Goal: Task Accomplishment & Management: Complete application form

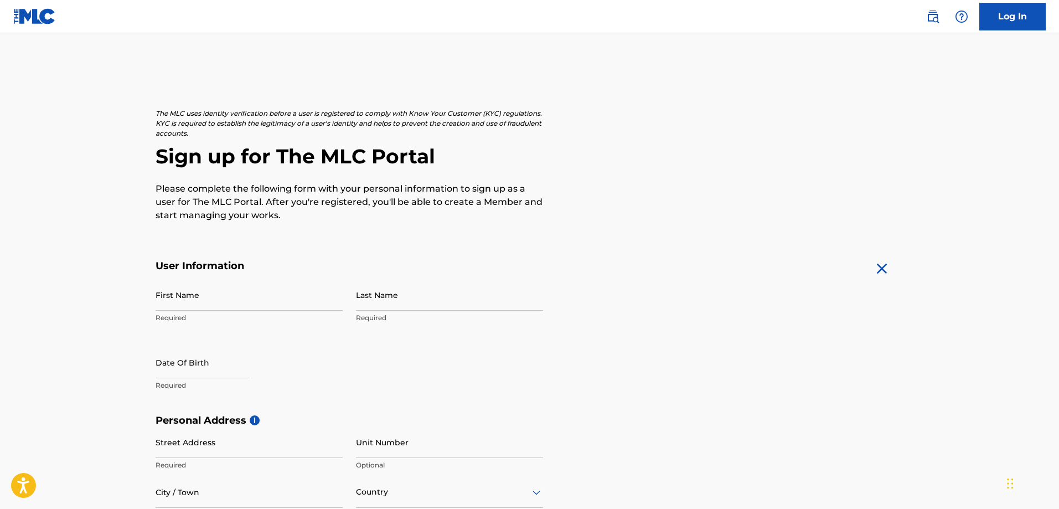
click at [234, 299] on input "First Name" at bounding box center [249, 295] width 187 height 32
type input "Joy"
type input "g"
type input "Gong"
select select "7"
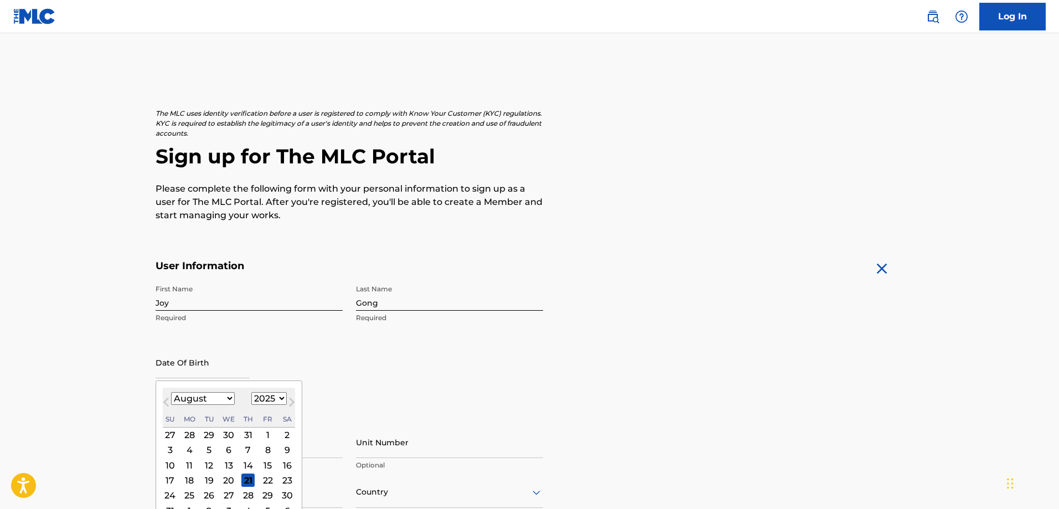
click at [277, 397] on select "1899 1900 1901 1902 1903 1904 1905 1906 1907 1908 1909 1910 1911 1912 1913 1914…" at bounding box center [268, 398] width 35 height 13
select select "2000"
click at [251, 392] on select "1899 1900 1901 1902 1903 1904 1905 1906 1907 1908 1909 1910 1911 1912 1913 1914…" at bounding box center [268, 398] width 35 height 13
click at [211, 393] on select "January February March April May June July August September October November De…" at bounding box center [203, 398] width 64 height 13
select select "9"
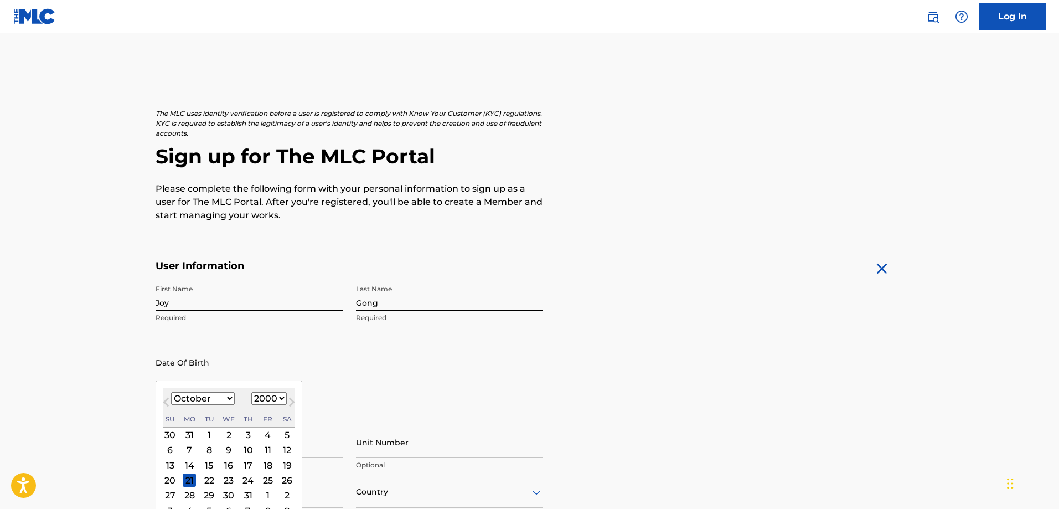
click at [171, 392] on select "January February March April May June July August September October November De…" at bounding box center [203, 398] width 64 height 13
click at [191, 433] on div "2" at bounding box center [189, 434] width 13 height 13
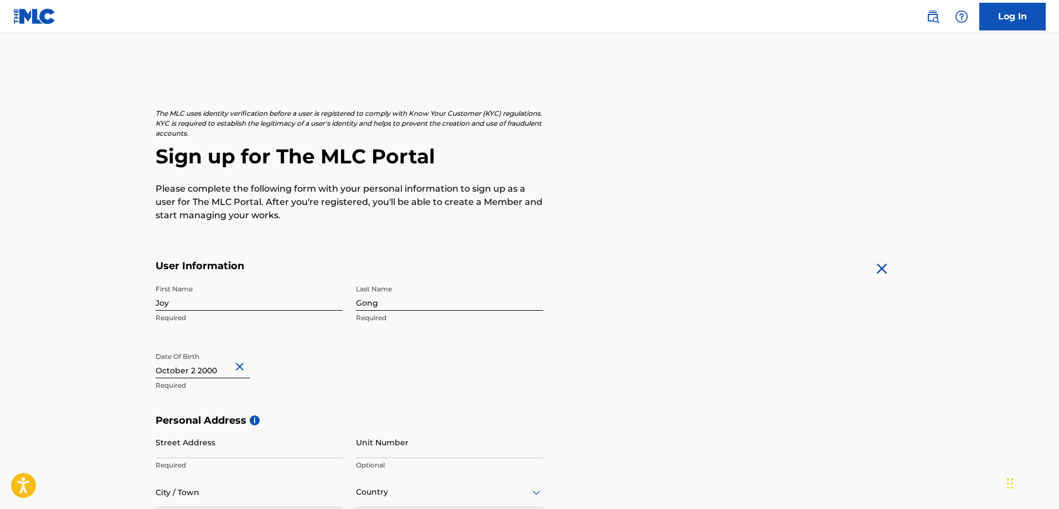
click at [356, 369] on div "First Name Joy Required Last Name Gong Required Date Of Birth Required" at bounding box center [349, 346] width 387 height 135
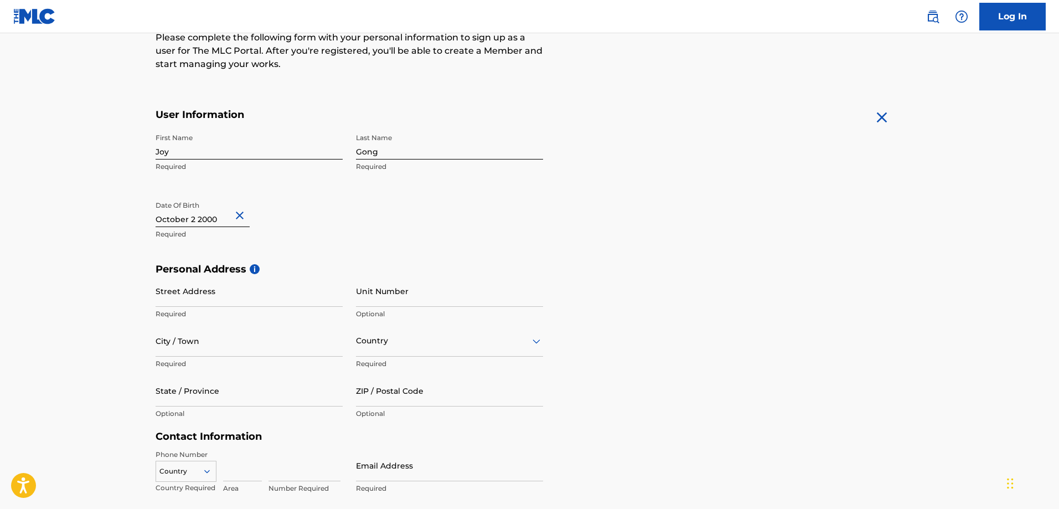
scroll to position [166, 0]
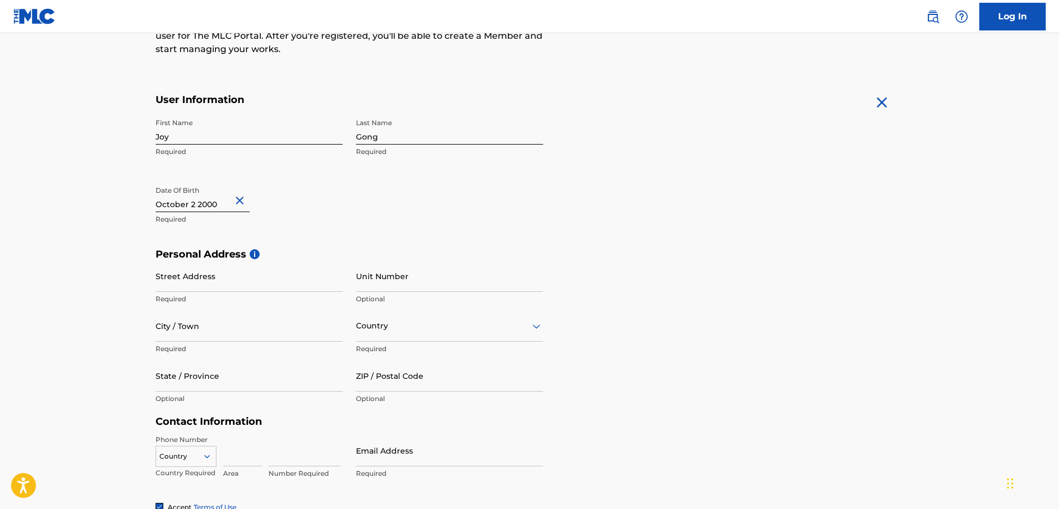
click at [268, 284] on input "Street Address" at bounding box center [249, 276] width 187 height 32
type input "[STREET_ADDRESS]"
type input "[GEOGRAPHIC_DATA]"
click at [421, 342] on div "Country Required" at bounding box center [449, 335] width 187 height 50
click at [402, 330] on div at bounding box center [449, 326] width 187 height 14
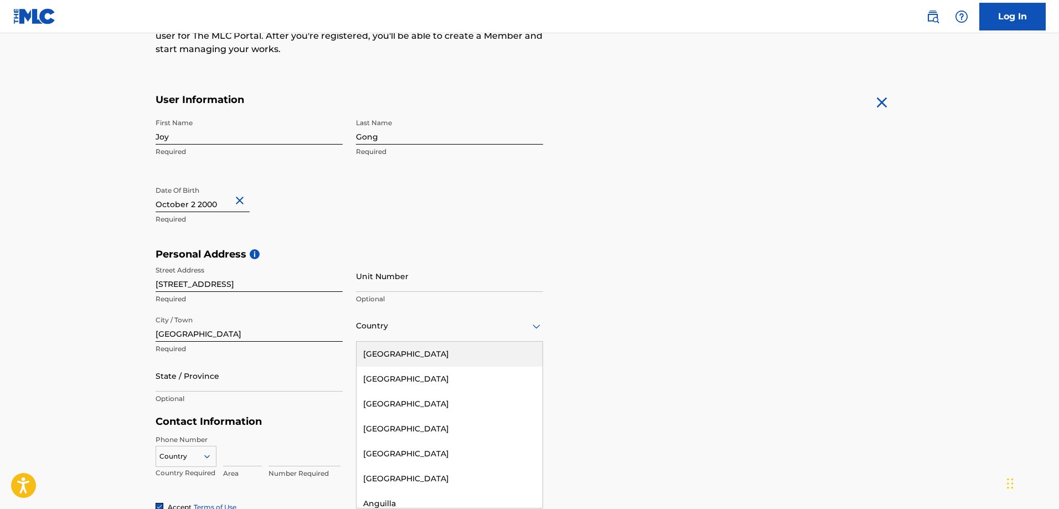
type input "c"
click at [500, 360] on div "Cambodia" at bounding box center [449, 353] width 186 height 25
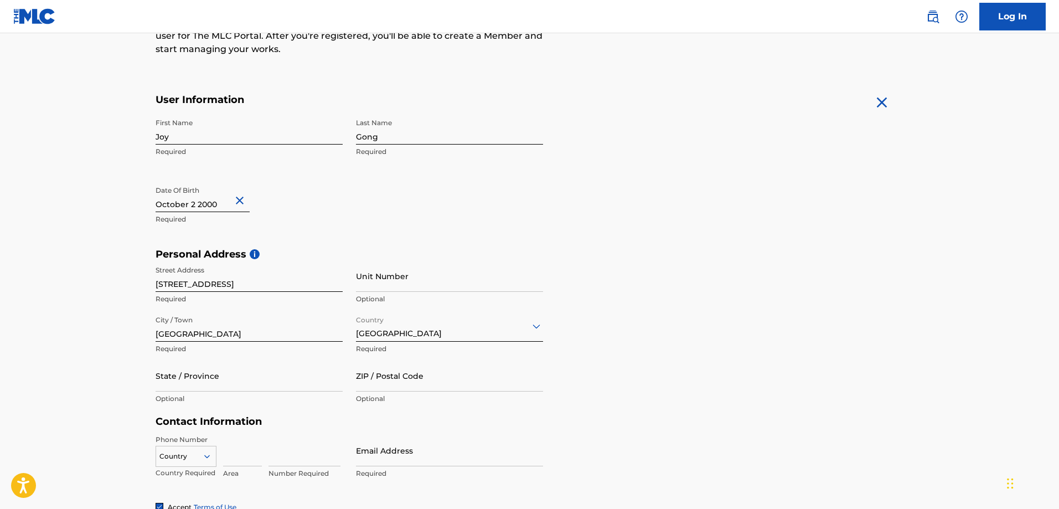
click at [410, 333] on div "Cambodia" at bounding box center [449, 325] width 187 height 27
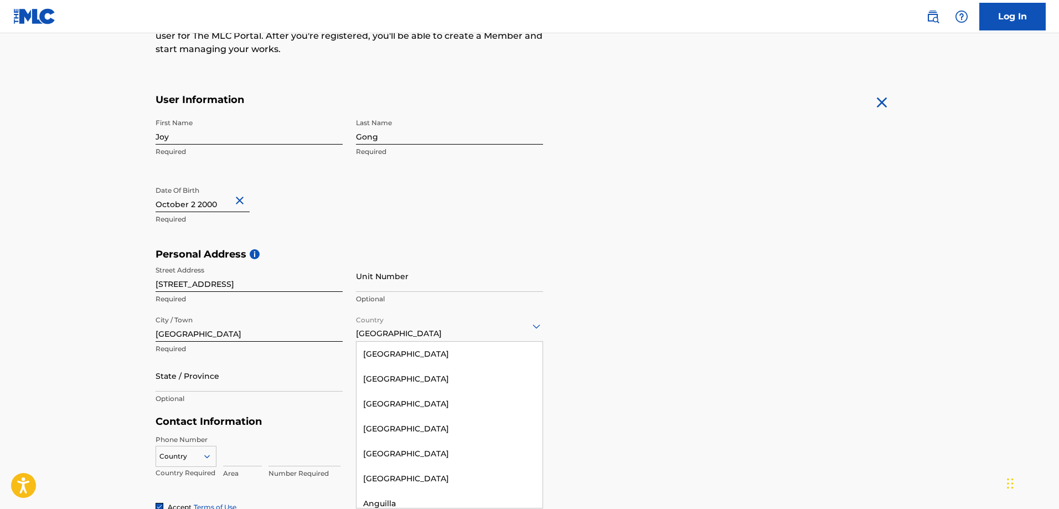
scroll to position [664, 0]
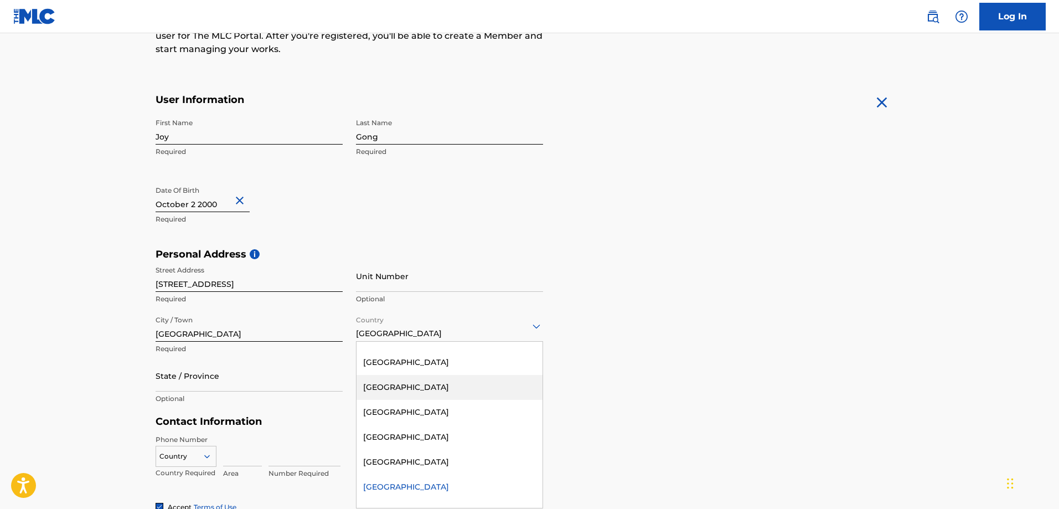
type input "c"
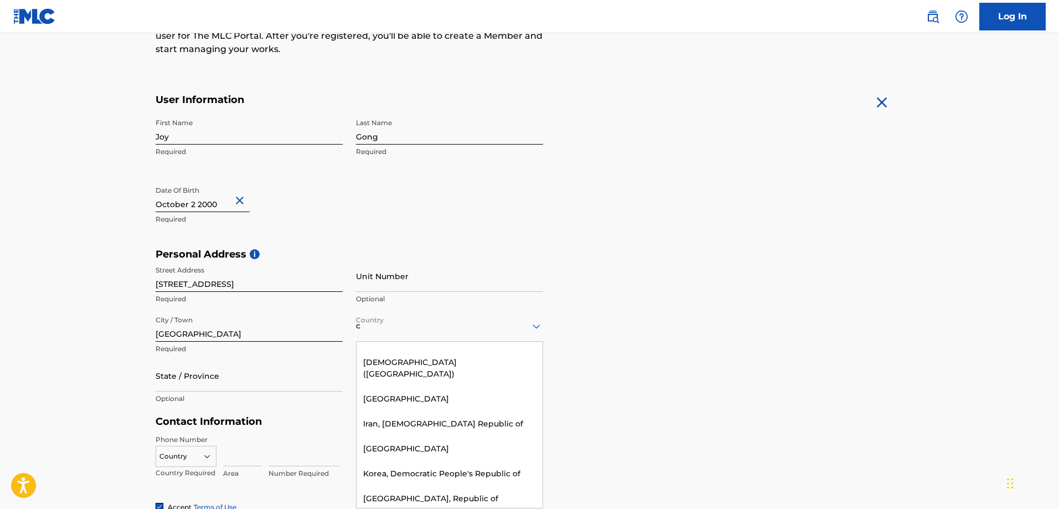
scroll to position [0, 0]
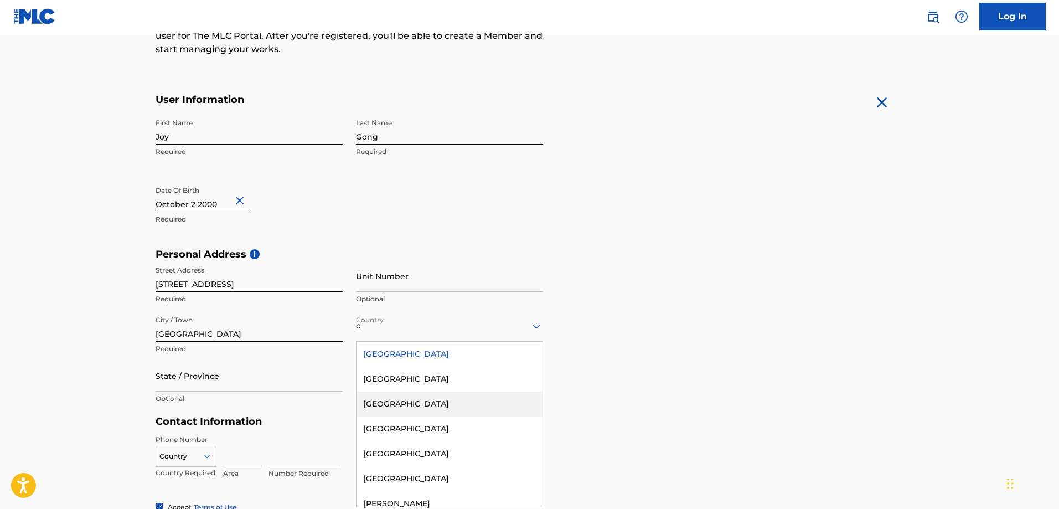
click at [479, 400] on div "[GEOGRAPHIC_DATA]" at bounding box center [449, 403] width 186 height 25
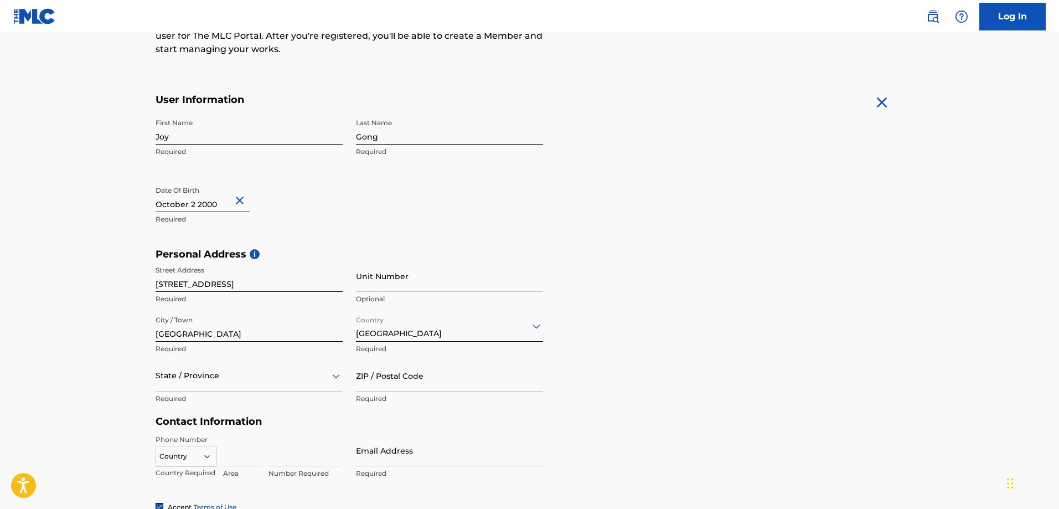
click at [308, 380] on div "State / Province" at bounding box center [249, 376] width 187 height 32
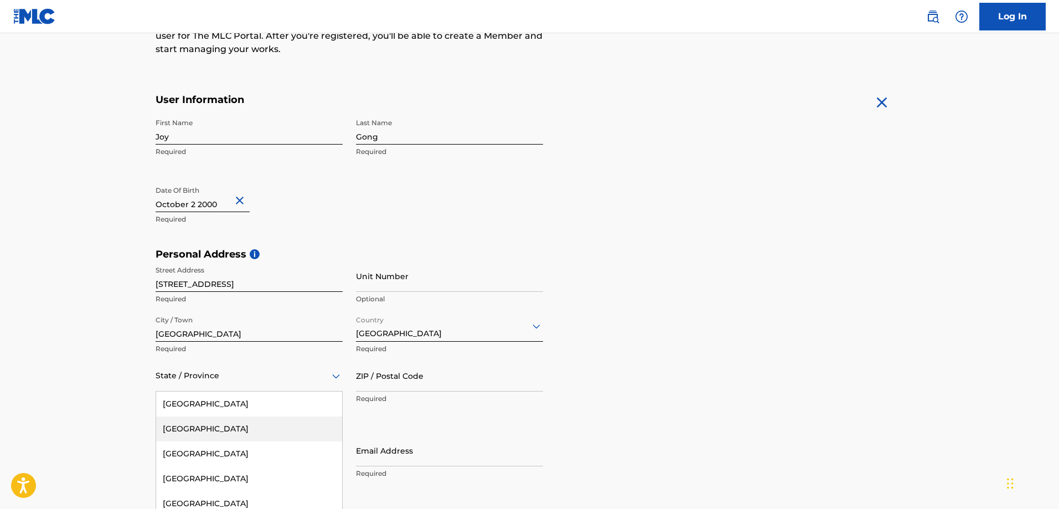
scroll to position [215, 0]
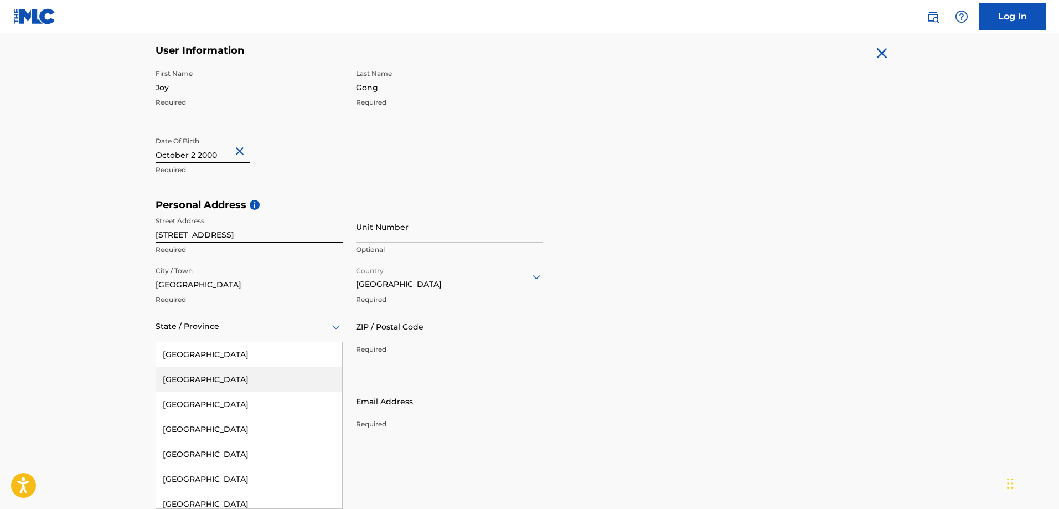
click at [308, 380] on div "[GEOGRAPHIC_DATA]" at bounding box center [249, 379] width 186 height 25
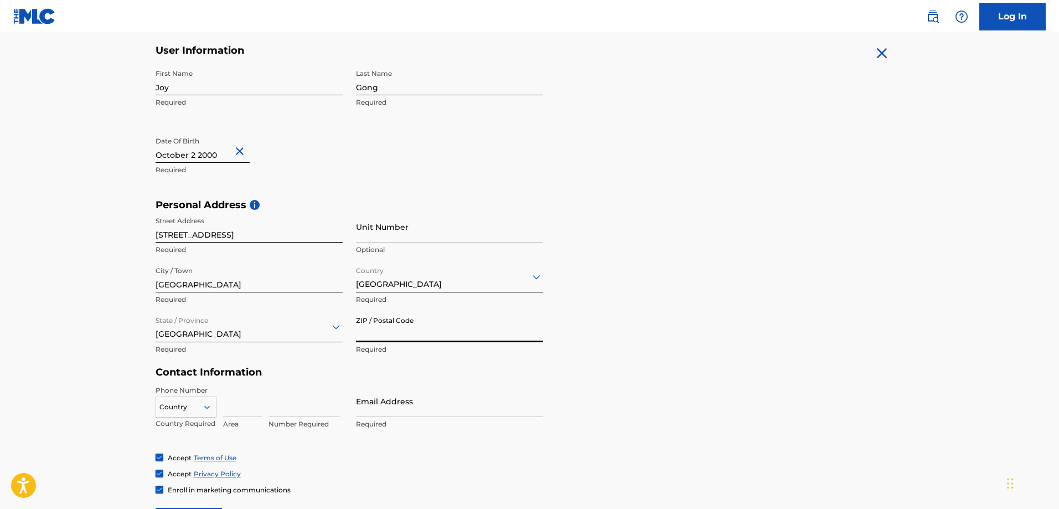
click at [405, 330] on input "ZIP / Postal Code" at bounding box center [449, 326] width 187 height 32
type input "v"
type input "V5X4T2"
click at [243, 405] on input at bounding box center [242, 401] width 39 height 32
click at [184, 405] on div "Country" at bounding box center [186, 404] width 61 height 17
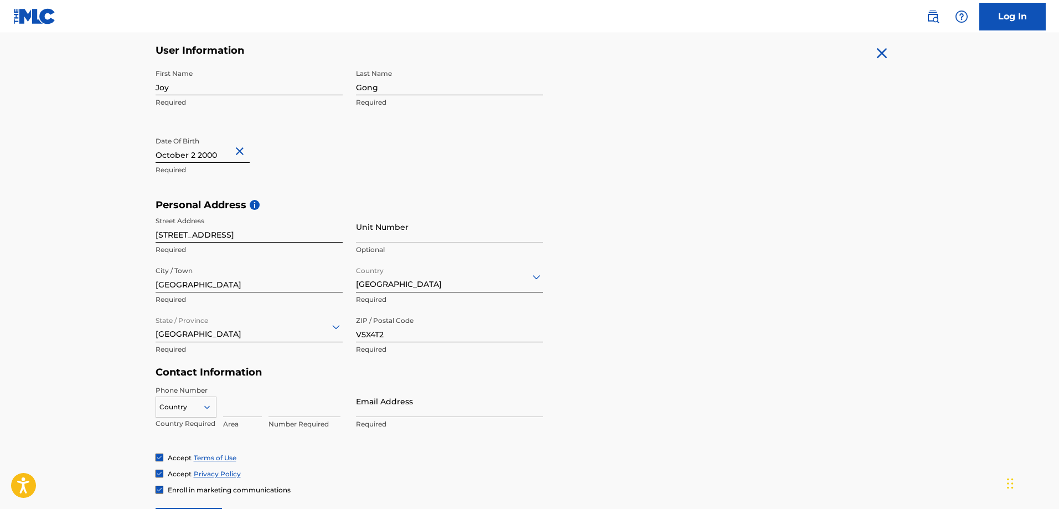
scroll to position [286, 0]
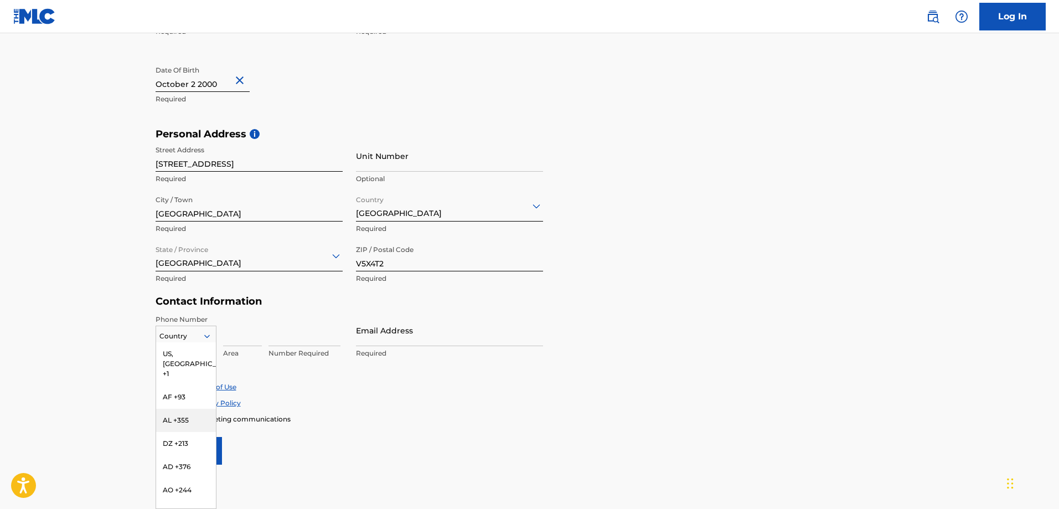
type input "c"
click at [180, 353] on div "US, [GEOGRAPHIC_DATA] +1" at bounding box center [186, 363] width 60 height 43
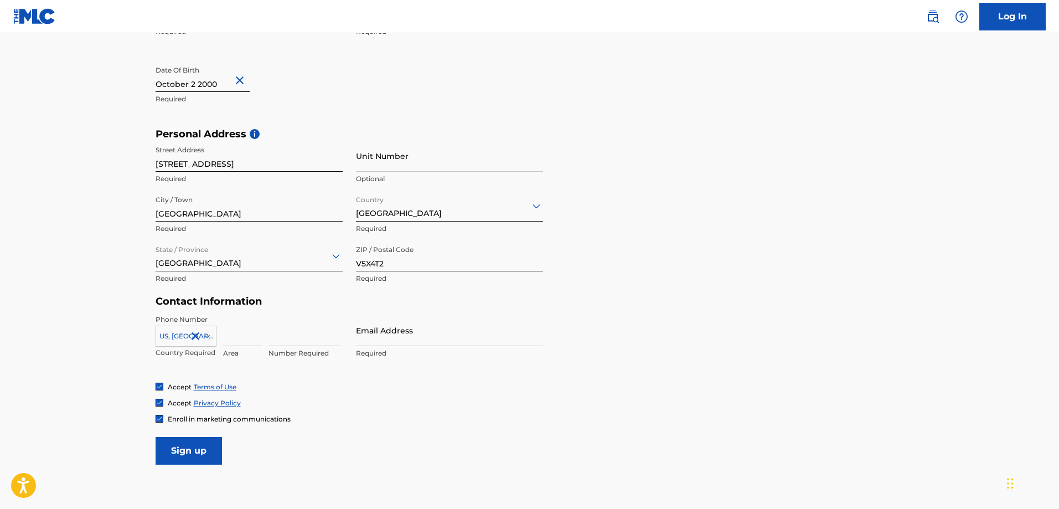
click at [246, 338] on input at bounding box center [242, 330] width 39 height 32
type input "604"
type input "2093676"
type input "L"
type input "[DOMAIN_NAME][EMAIL_ADDRESS][DOMAIN_NAME]"
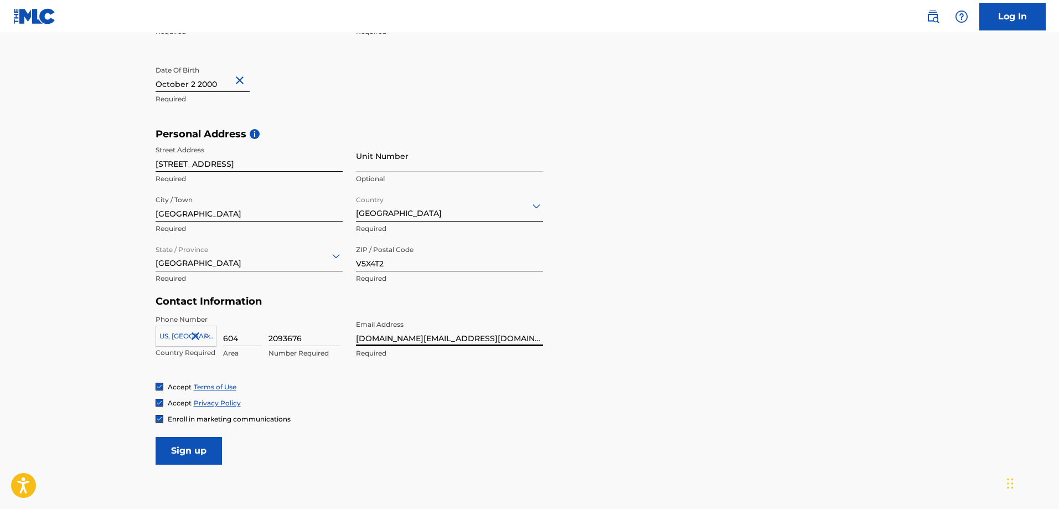
click at [63, 364] on main "The MLC uses identity verification before a user is registered to comply with K…" at bounding box center [529, 136] width 1059 height 779
click at [202, 438] on input "Sign up" at bounding box center [189, 451] width 66 height 28
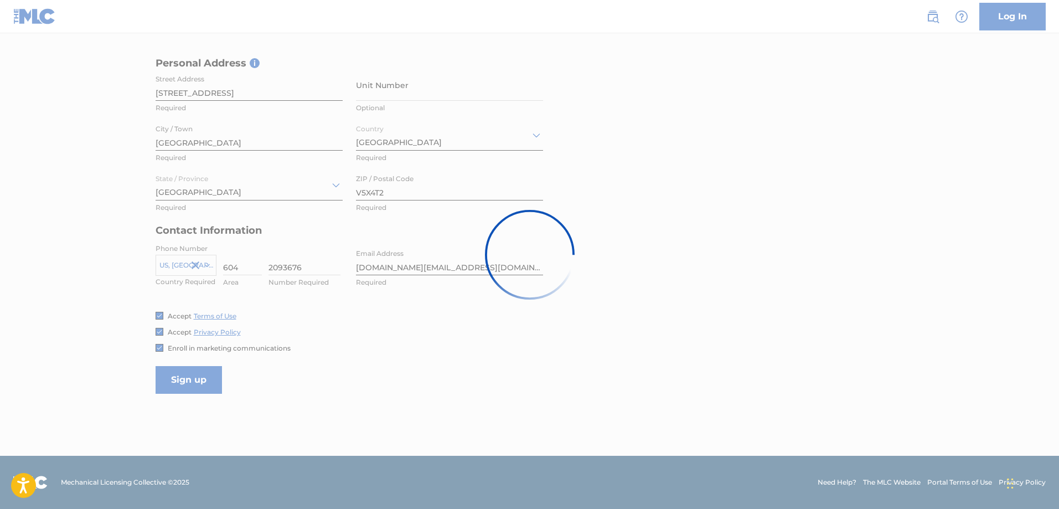
scroll to position [0, 0]
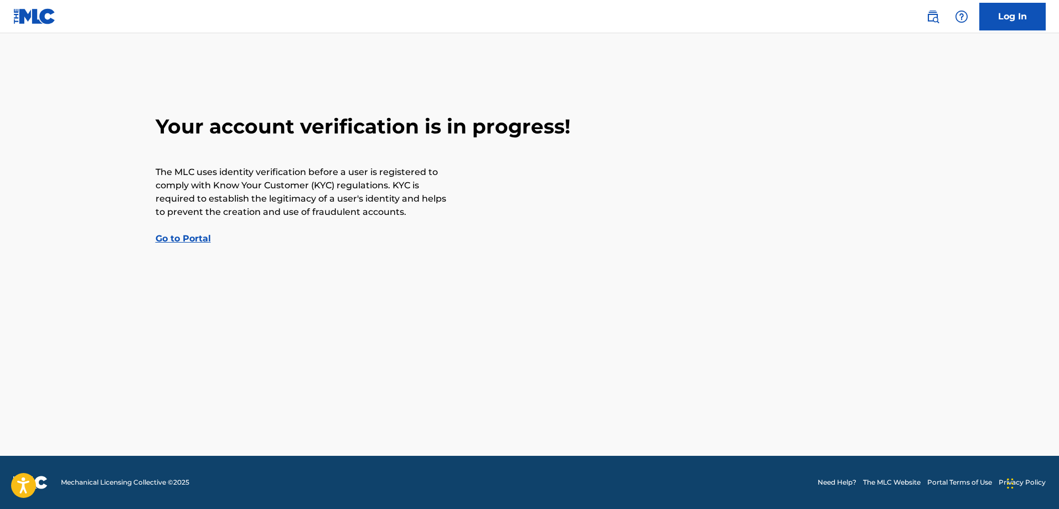
click at [191, 237] on link "Go to Portal" at bounding box center [183, 238] width 55 height 11
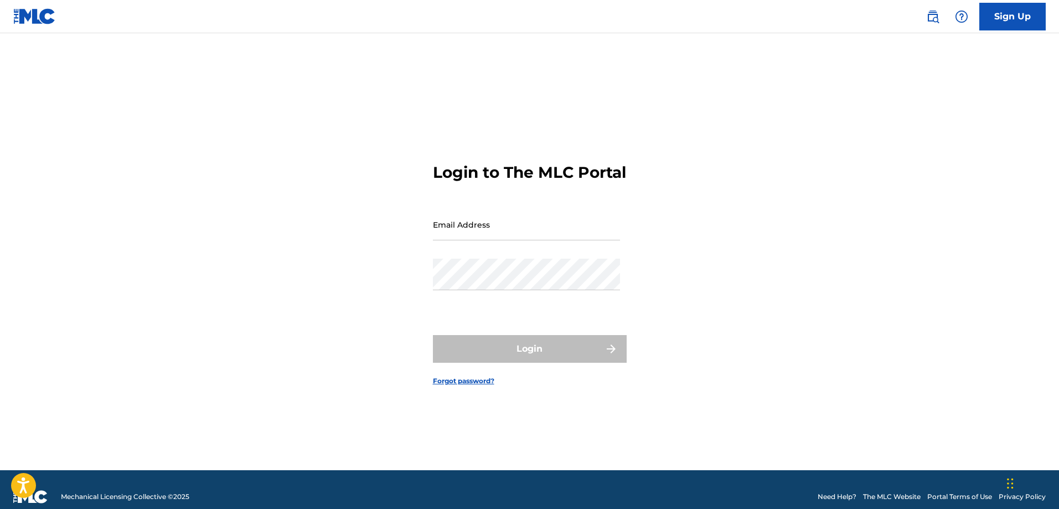
click at [555, 228] on input "Email Address" at bounding box center [526, 225] width 187 height 32
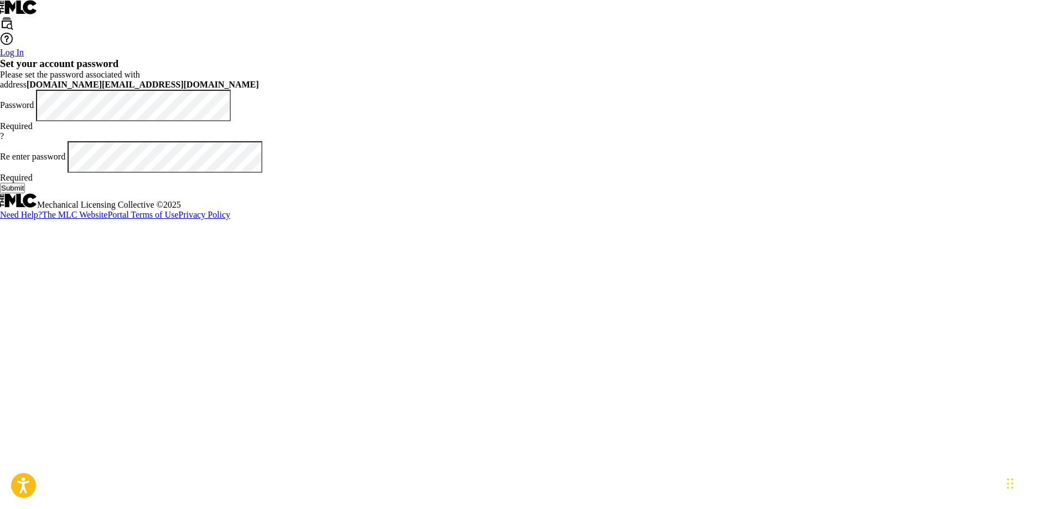
click at [25, 193] on button "Submit" at bounding box center [12, 188] width 25 height 11
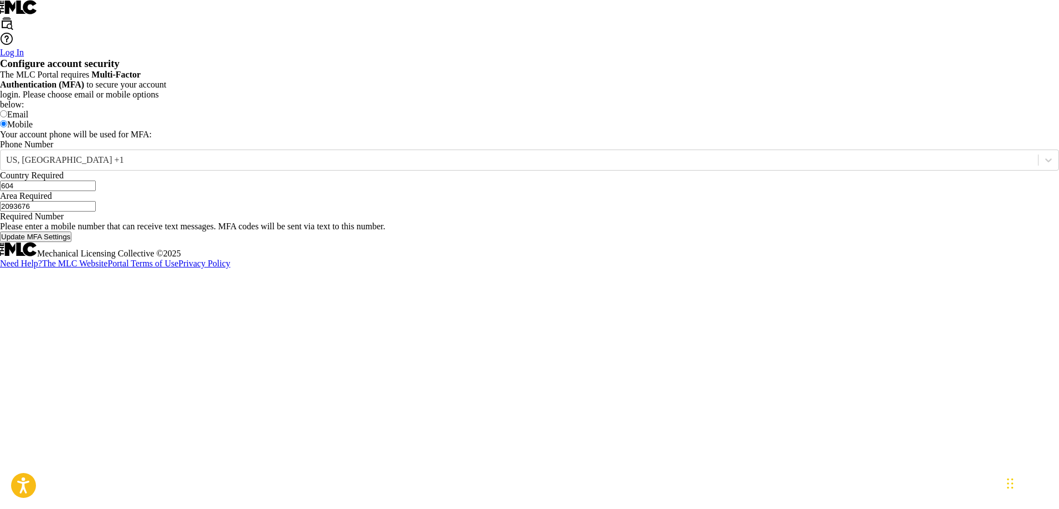
click at [660, 242] on div "Configure account security The MLC Portal requires Multi-Factor Authentication …" at bounding box center [529, 150] width 1059 height 184
click at [28, 119] on label "Email" at bounding box center [17, 114] width 21 height 9
click at [7, 117] on input "Email" at bounding box center [3, 113] width 7 height 7
radio input "true"
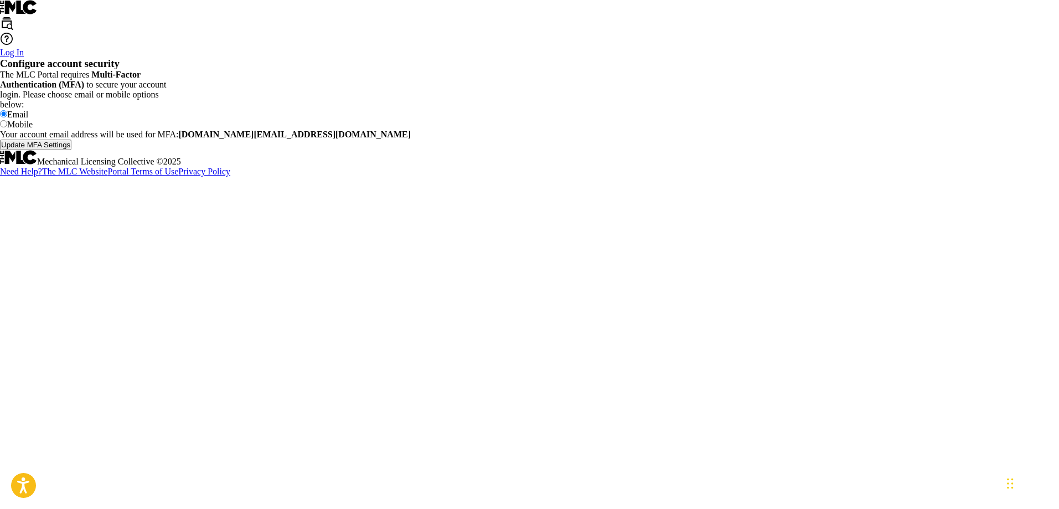
click at [71, 150] on button "Update MFA Settings" at bounding box center [35, 144] width 71 height 11
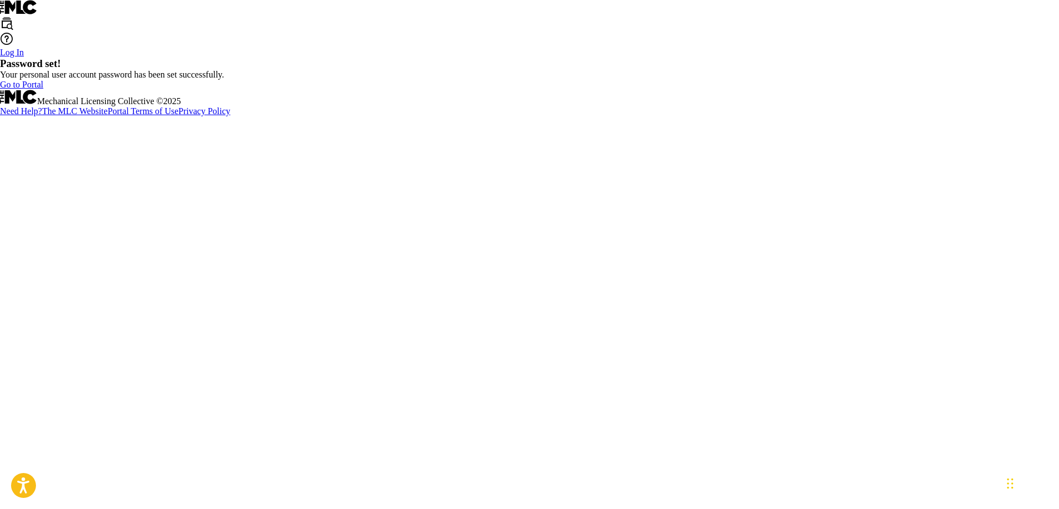
click at [43, 89] on link "Go to Portal" at bounding box center [21, 84] width 43 height 9
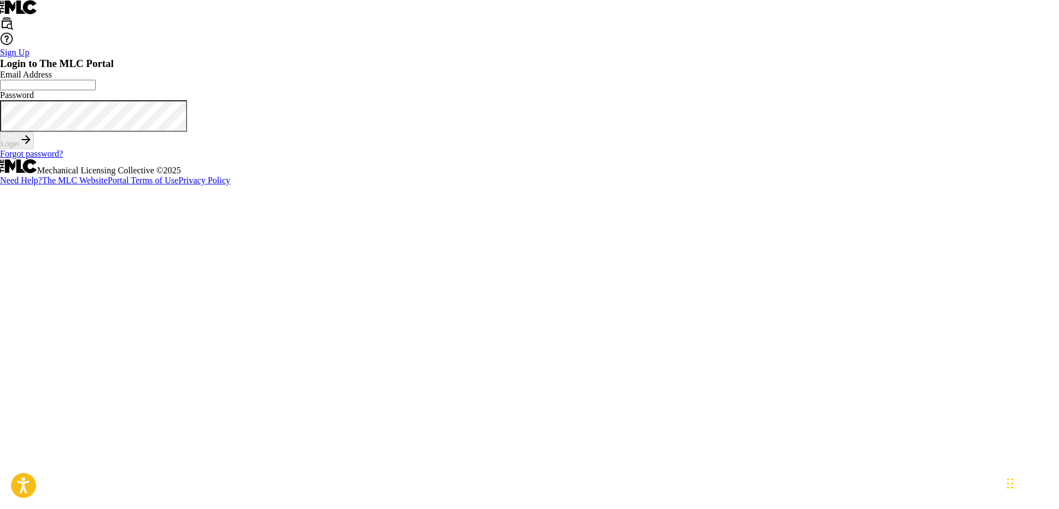
click at [96, 90] on input "Email Address" at bounding box center [48, 85] width 96 height 11
type input "[DOMAIN_NAME][EMAIL_ADDRESS][DOMAIN_NAME]"
click at [34, 149] on button "Login" at bounding box center [17, 140] width 34 height 17
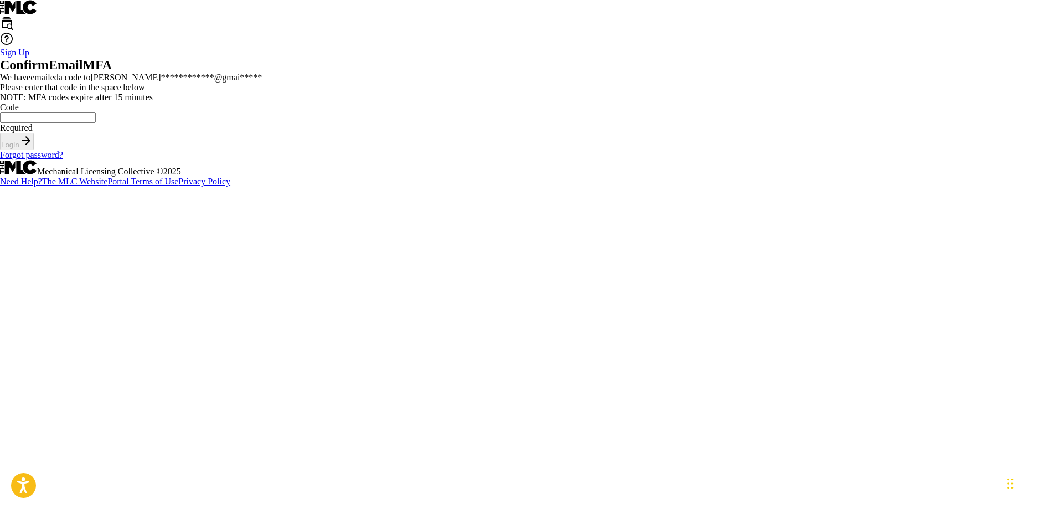
click at [577, 133] on p "Required" at bounding box center [529, 128] width 1059 height 10
click at [96, 123] on input "Code" at bounding box center [48, 117] width 96 height 11
paste input "692073"
type input "692073"
click at [34, 150] on button "Login" at bounding box center [17, 141] width 34 height 17
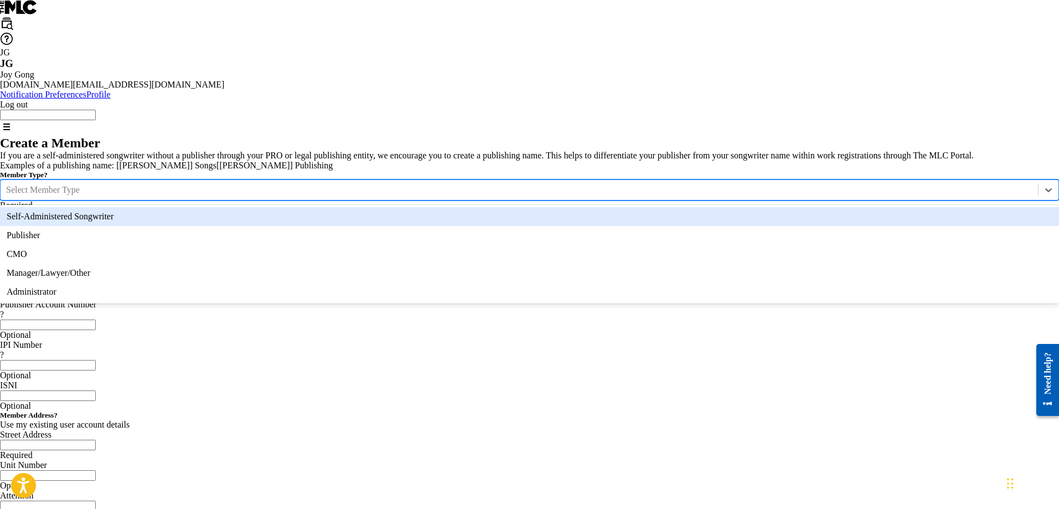
click at [286, 196] on div at bounding box center [519, 190] width 1026 height 12
click at [287, 216] on div "Self-Administered Songwriter" at bounding box center [529, 216] width 1059 height 19
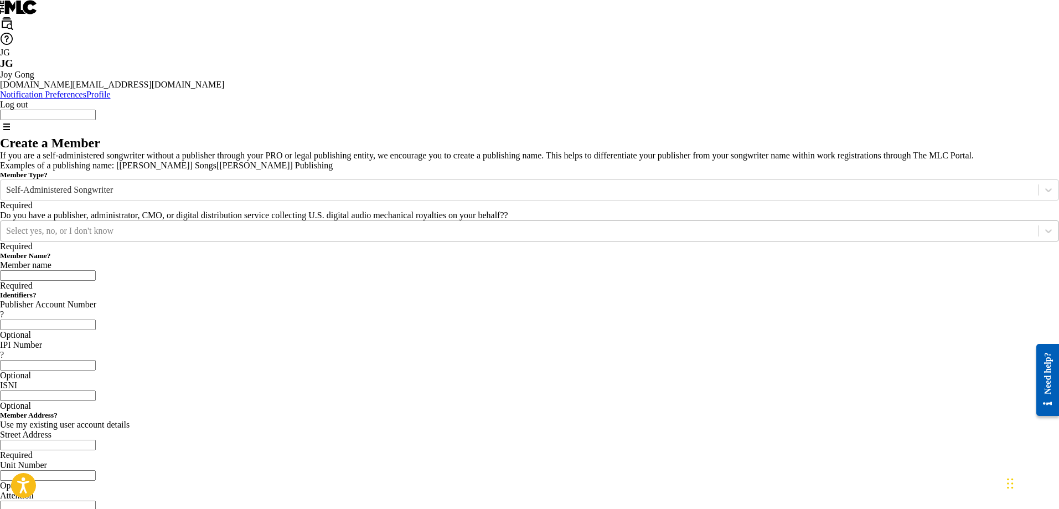
click at [291, 237] on div at bounding box center [519, 231] width 1026 height 12
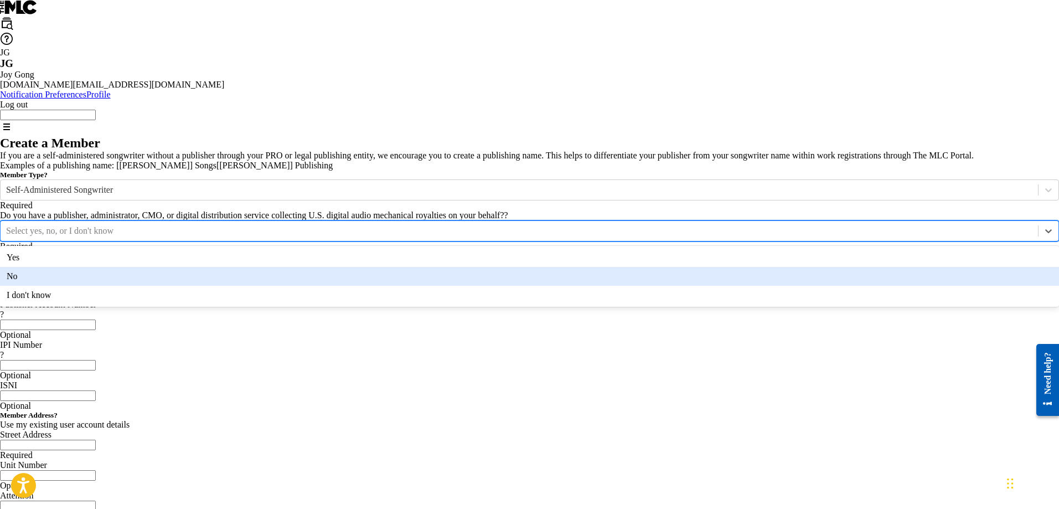
click at [266, 286] on div "No" at bounding box center [529, 276] width 1059 height 19
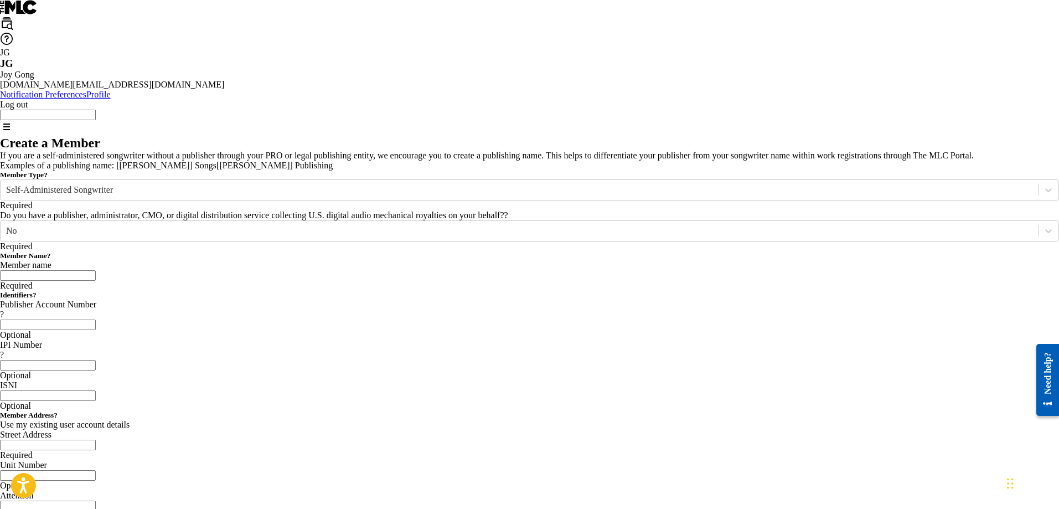
click at [96, 281] on input "Member name" at bounding box center [48, 275] width 96 height 11
click at [51, 260] on span "?" at bounding box center [49, 255] width 4 height 8
click at [96, 281] on input "Member name" at bounding box center [48, 275] width 96 height 11
type input "Lorien"
click at [430, 299] on h5 "Identifiers ?" at bounding box center [529, 295] width 1059 height 9
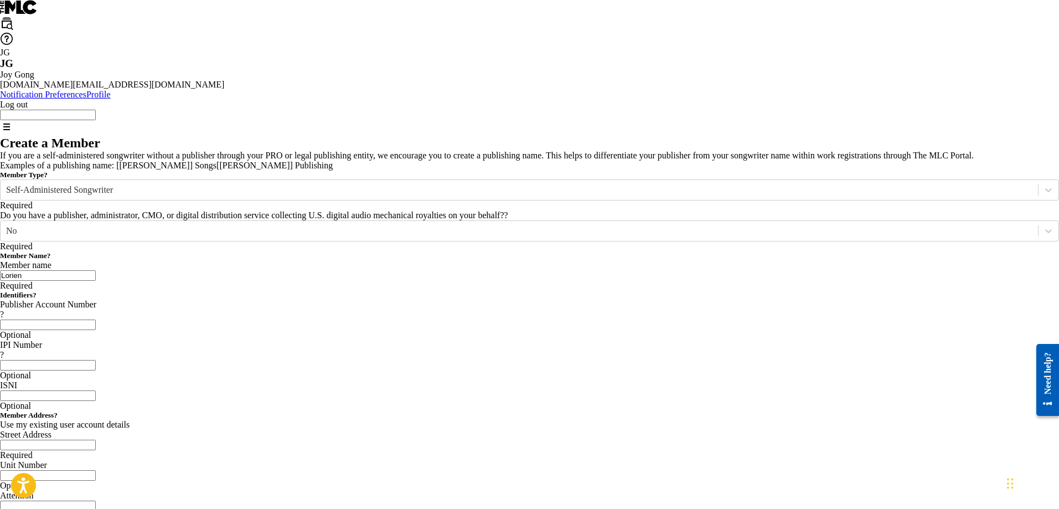
click at [432, 277] on div "Member Type ? Self-Administered Songwriter Required Do you have a publisher, ad…" at bounding box center [529, 230] width 1059 height 120
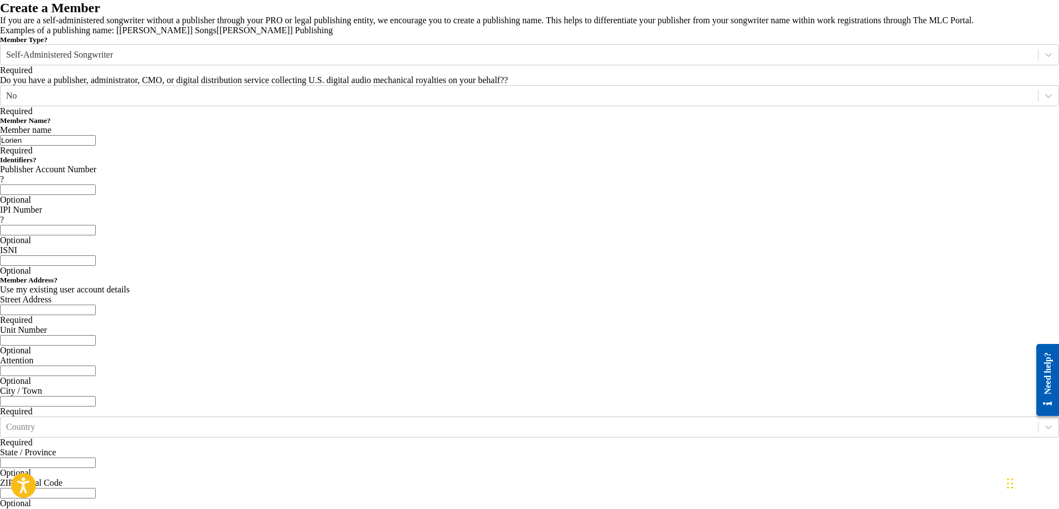
scroll to position [166, 0]
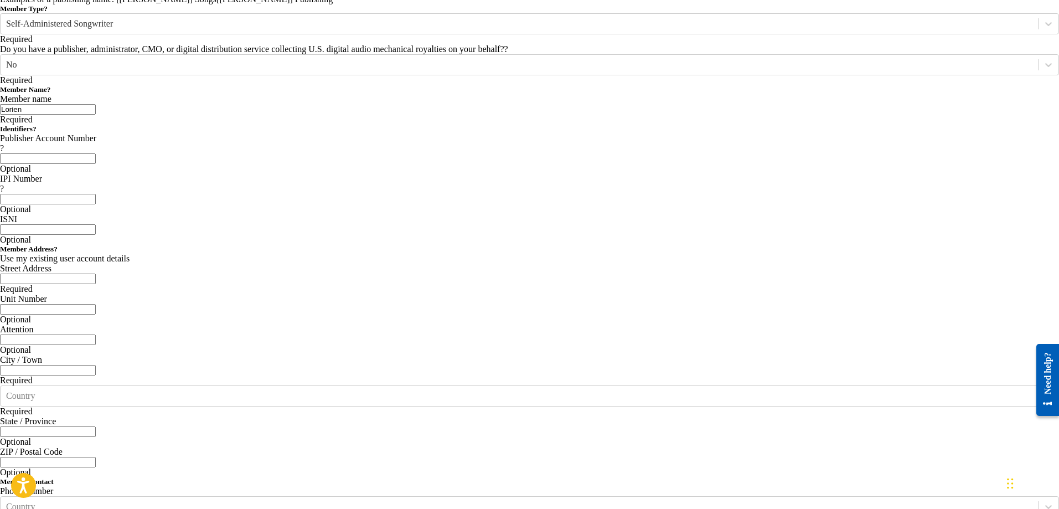
click at [96, 164] on input "Publisher Account Number ?" at bounding box center [48, 158] width 96 height 11
click at [96, 204] on input "IPI Number ?" at bounding box center [48, 199] width 96 height 11
paste input "1288022941"
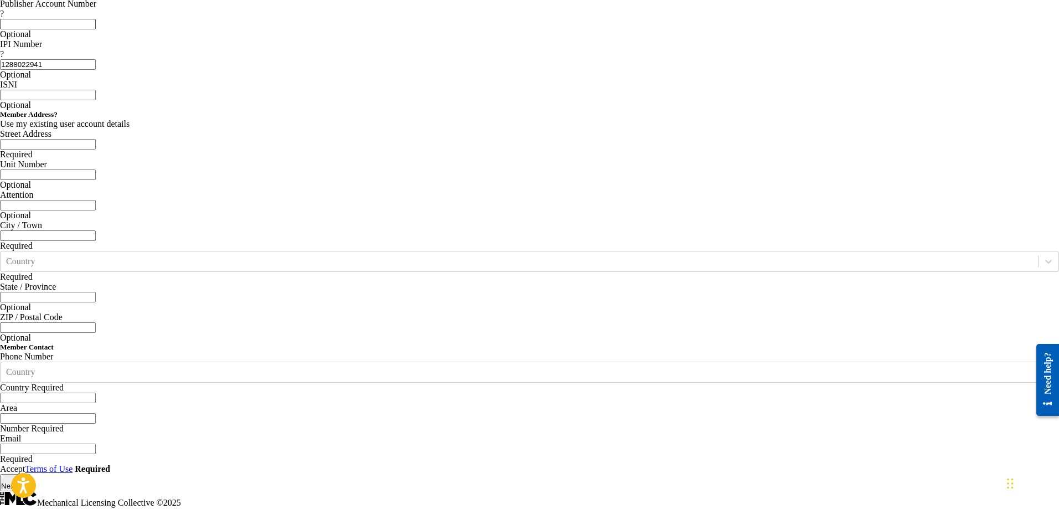
scroll to position [332, 0]
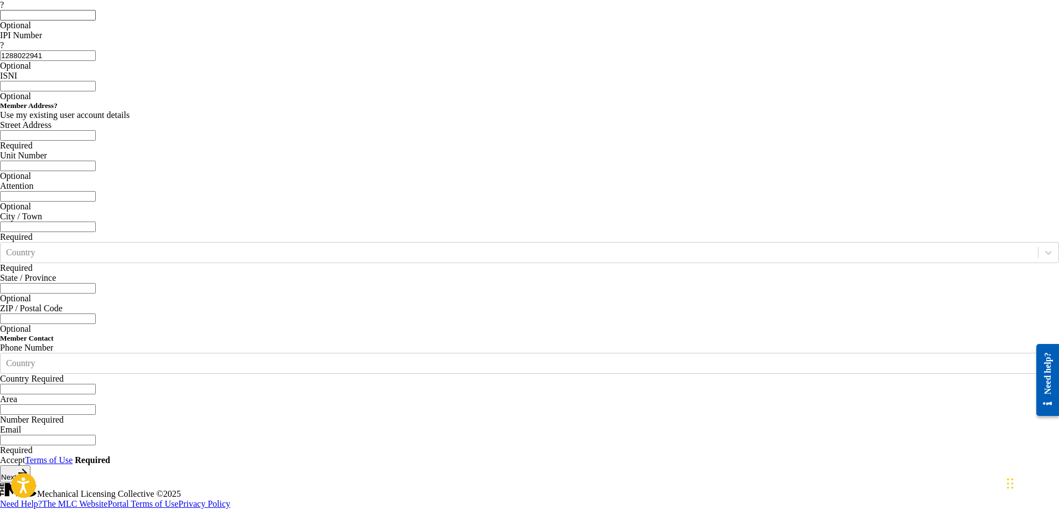
type input "1288022941"
click at [130, 120] on span "Use my existing user account details" at bounding box center [65, 114] width 130 height 9
type input "[STREET_ADDRESS]"
type input "[GEOGRAPHIC_DATA]"
type input "V5X4T2"
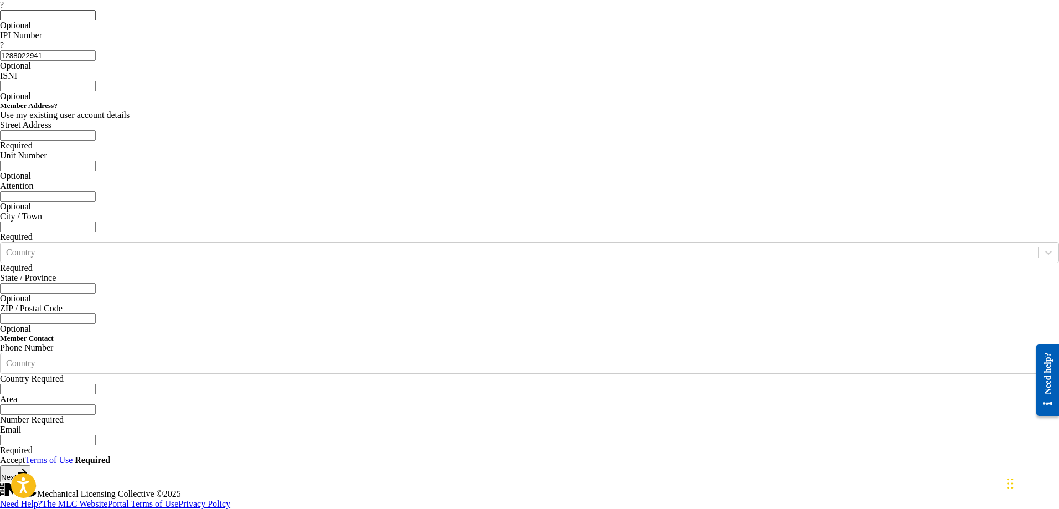
type input "604"
type input "2093676"
type input "[DOMAIN_NAME][EMAIL_ADDRESS][DOMAIN_NAME]"
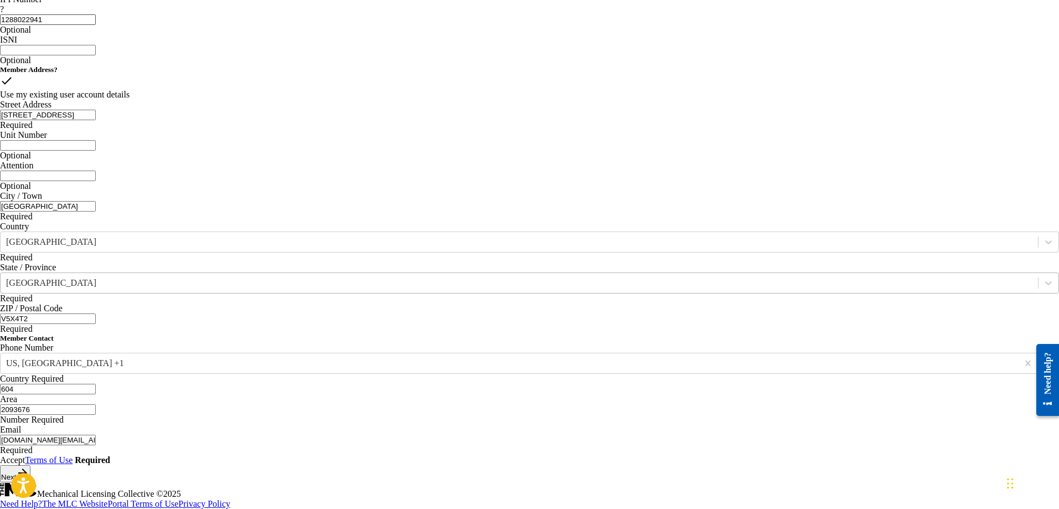
scroll to position [572, 0]
click at [110, 455] on strong "Required" at bounding box center [92, 459] width 35 height 9
click at [165, 455] on div at bounding box center [529, 455] width 1059 height 0
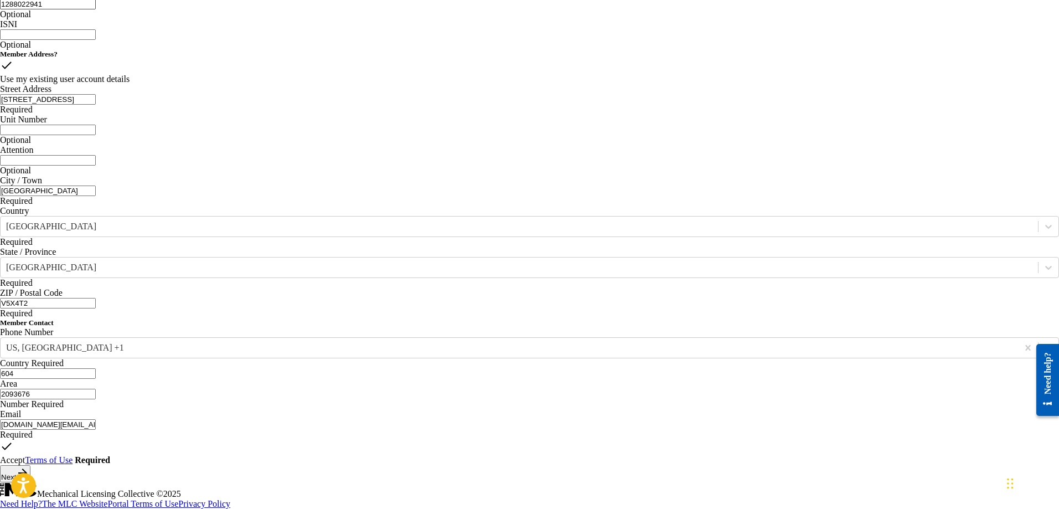
click at [30, 465] on button "Next" at bounding box center [15, 473] width 30 height 17
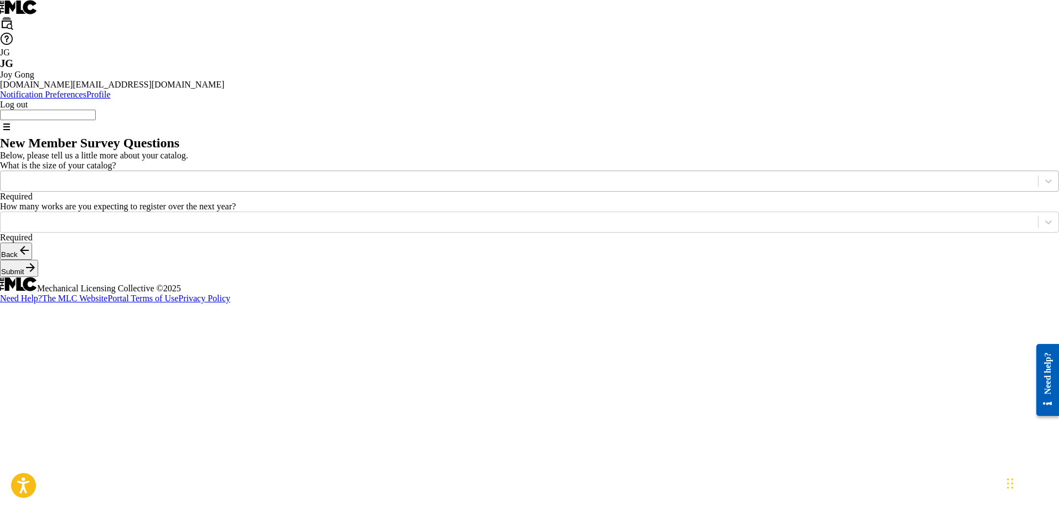
click at [317, 175] on div at bounding box center [519, 181] width 1026 height 12
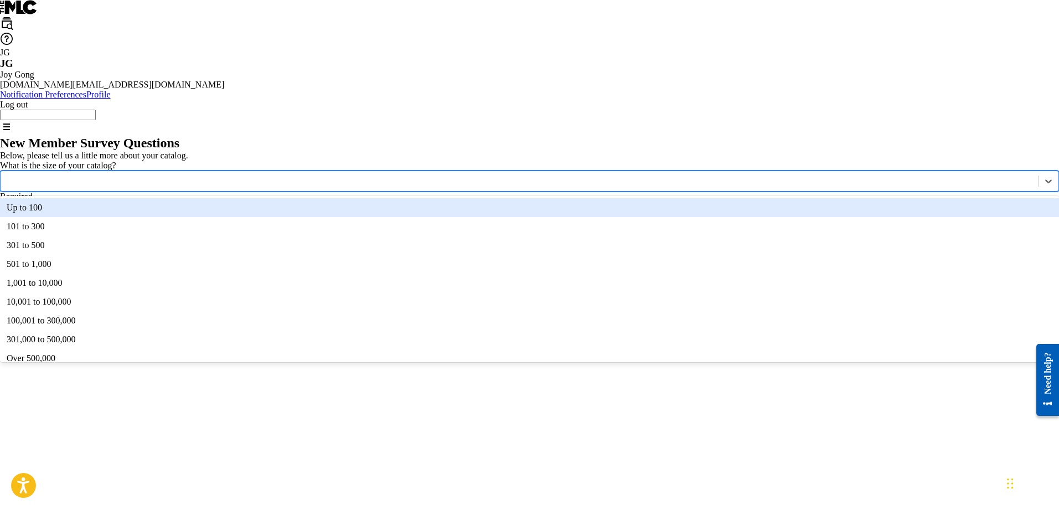
click at [305, 198] on div "Up to 100" at bounding box center [529, 207] width 1059 height 19
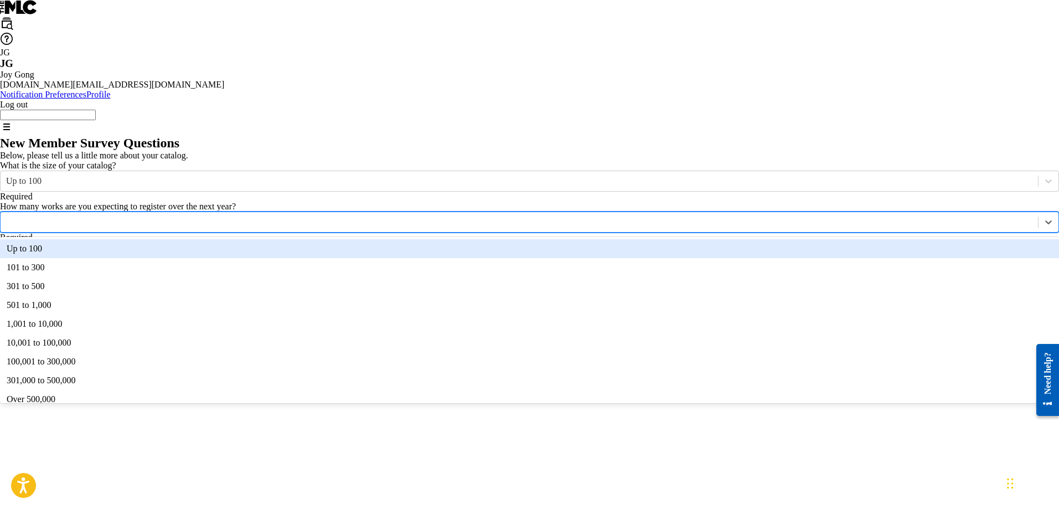
click at [265, 228] on div at bounding box center [519, 222] width 1026 height 12
click at [255, 258] on div "Up to 100" at bounding box center [529, 248] width 1059 height 19
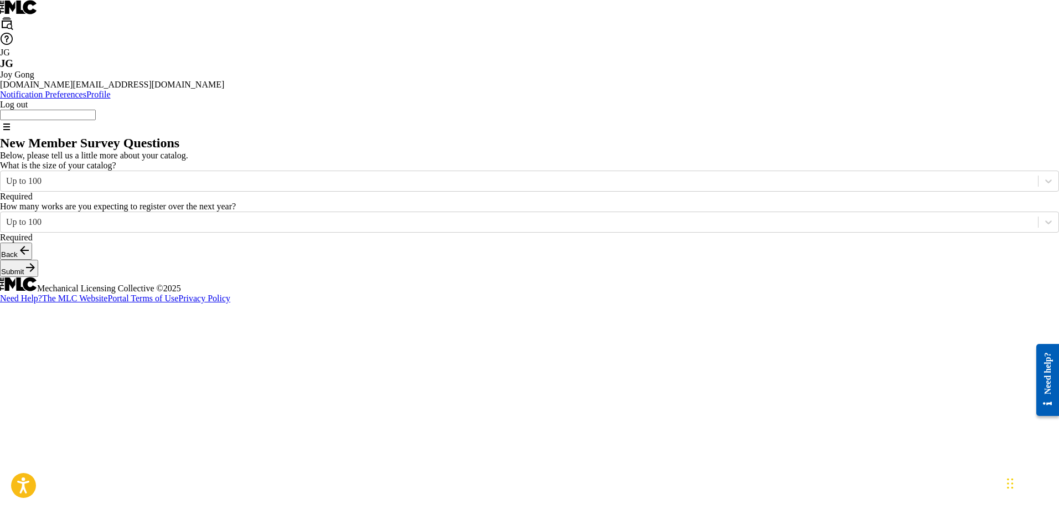
click at [38, 277] on button "Submit" at bounding box center [19, 268] width 38 height 17
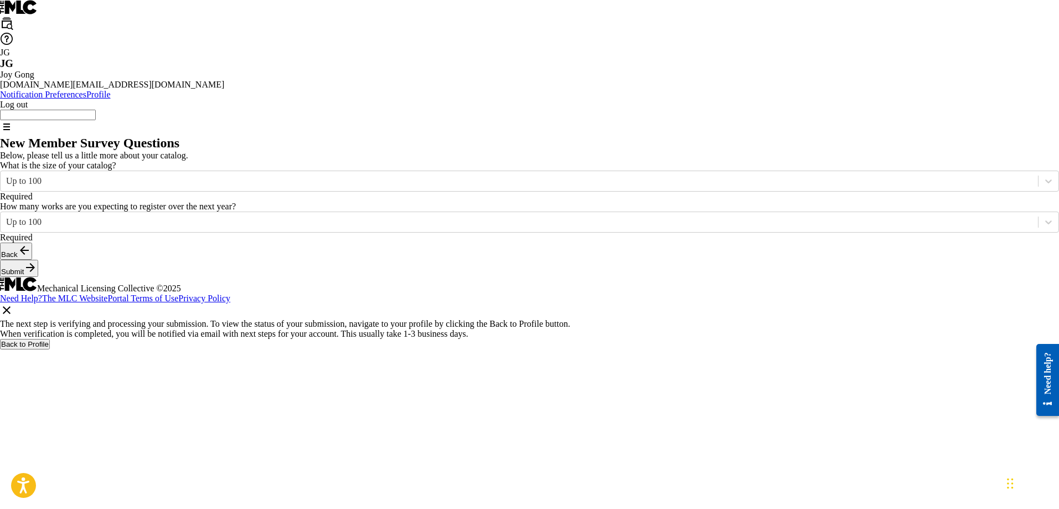
click at [50, 339] on button "Back to Profile" at bounding box center [25, 344] width 50 height 11
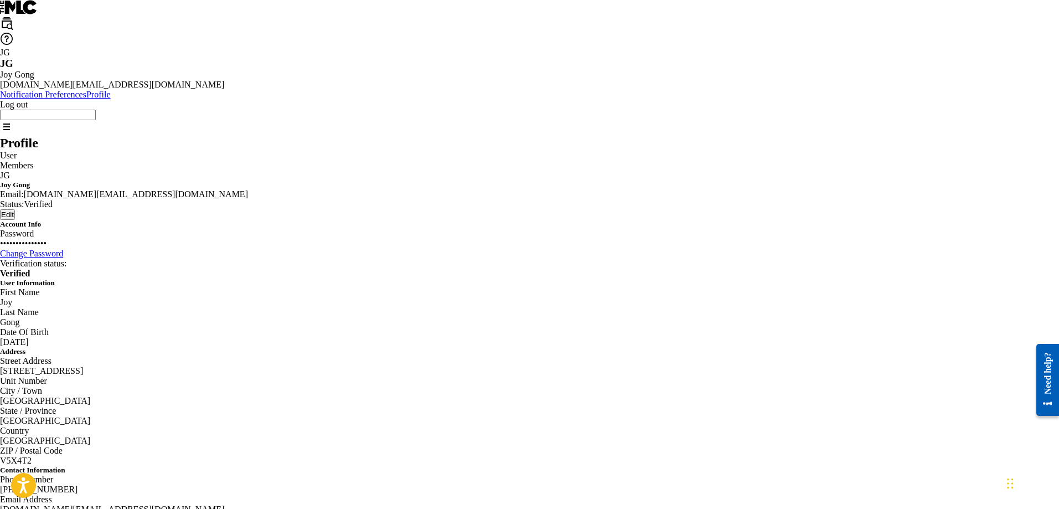
click at [206, 160] on p "Members" at bounding box center [529, 165] width 1059 height 10
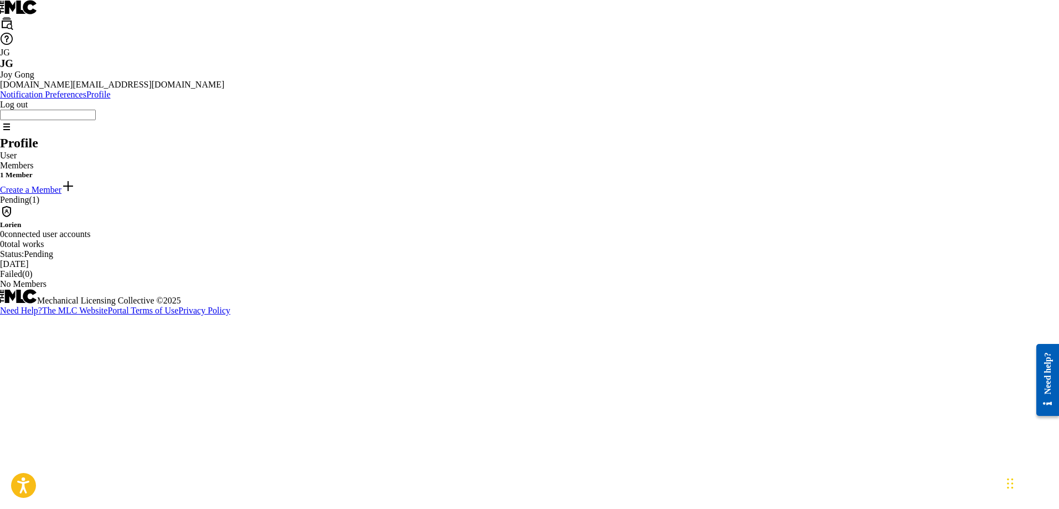
click at [170, 152] on p "User" at bounding box center [529, 156] width 1059 height 10
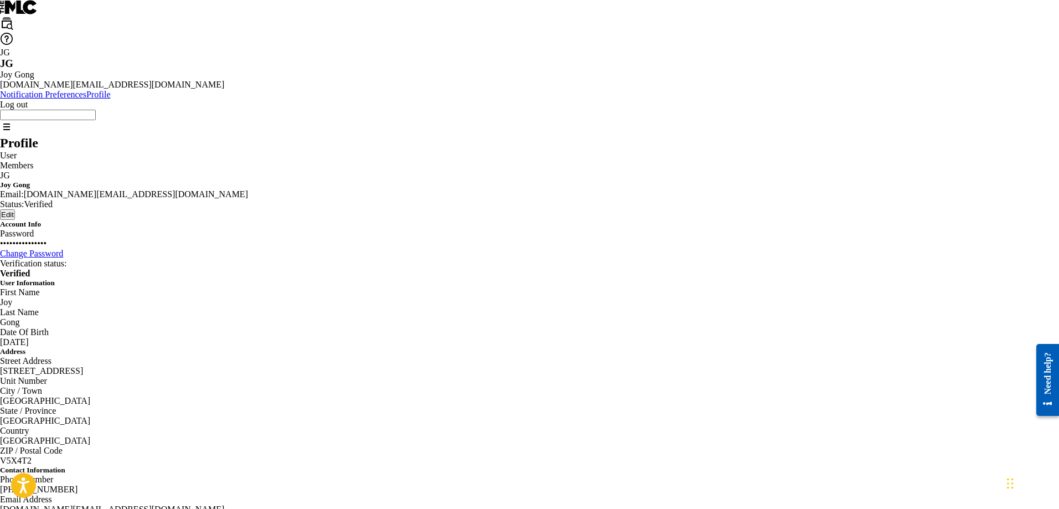
click at [190, 156] on div "User Members" at bounding box center [529, 161] width 1059 height 20
click at [195, 153] on div "User Members" at bounding box center [529, 161] width 1059 height 20
click at [214, 160] on p "Members" at bounding box center [529, 165] width 1059 height 10
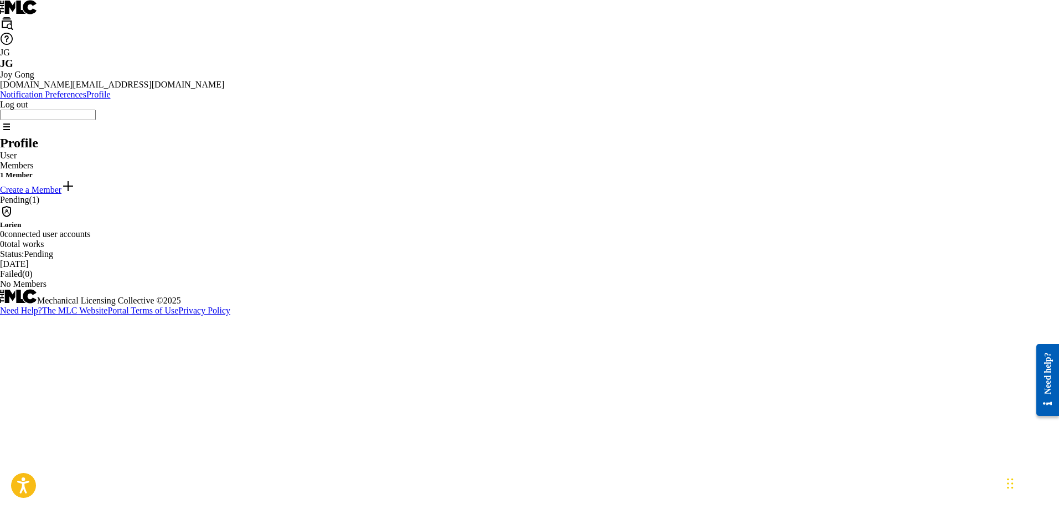
click at [167, 151] on p "User" at bounding box center [529, 156] width 1059 height 10
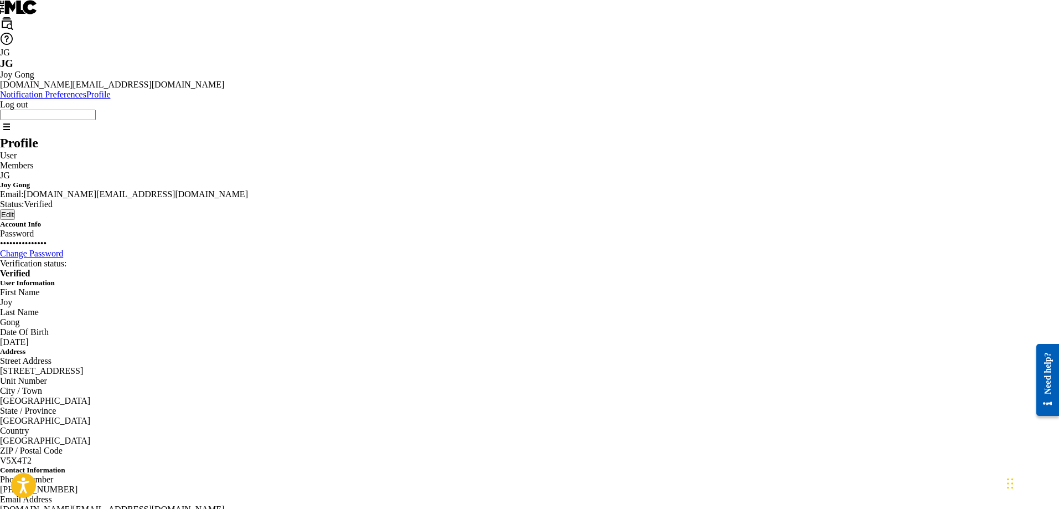
click at [229, 160] on p "Members" at bounding box center [529, 165] width 1059 height 10
